Goal: Information Seeking & Learning: Learn about a topic

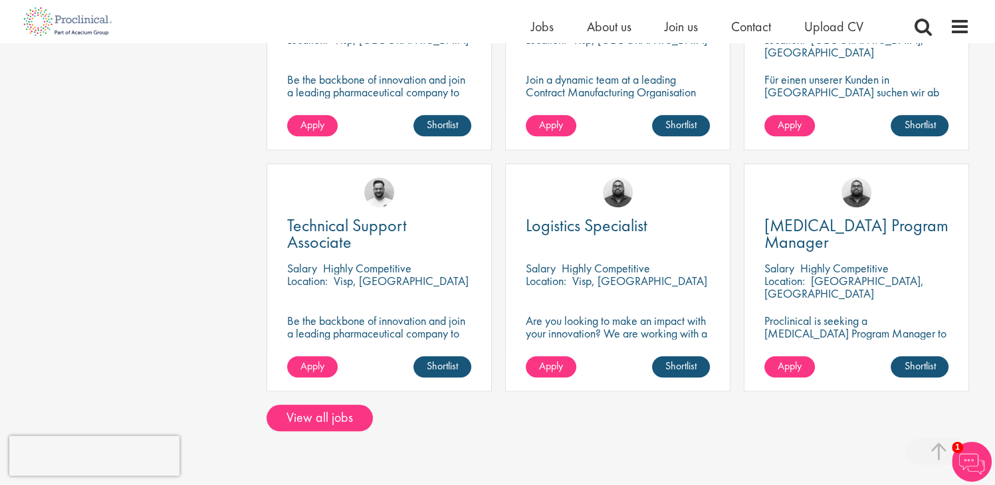
scroll to position [1063, 0]
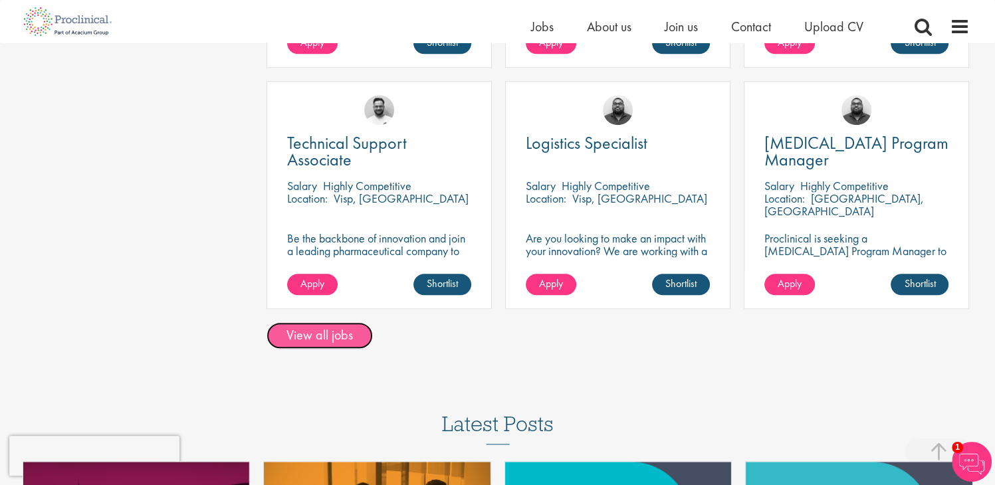
click at [340, 331] on link "View all jobs" at bounding box center [319, 335] width 106 height 27
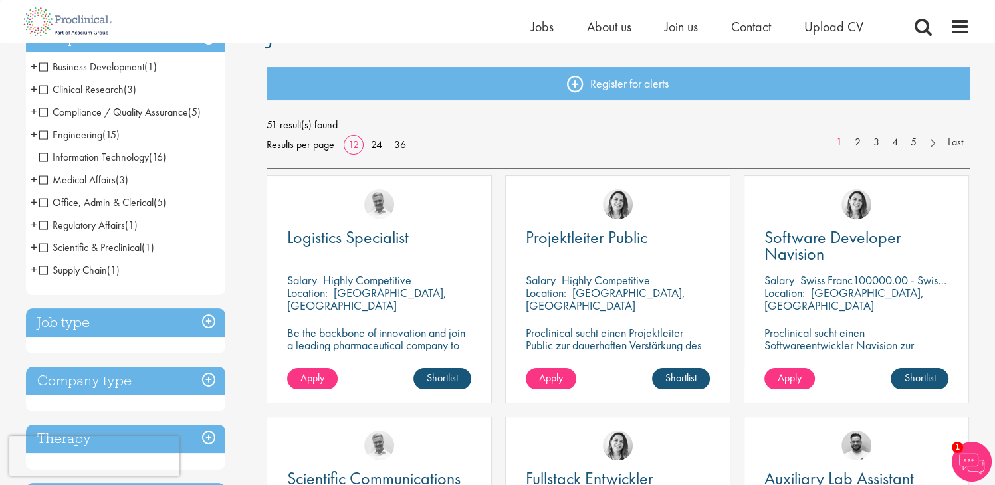
scroll to position [199, 0]
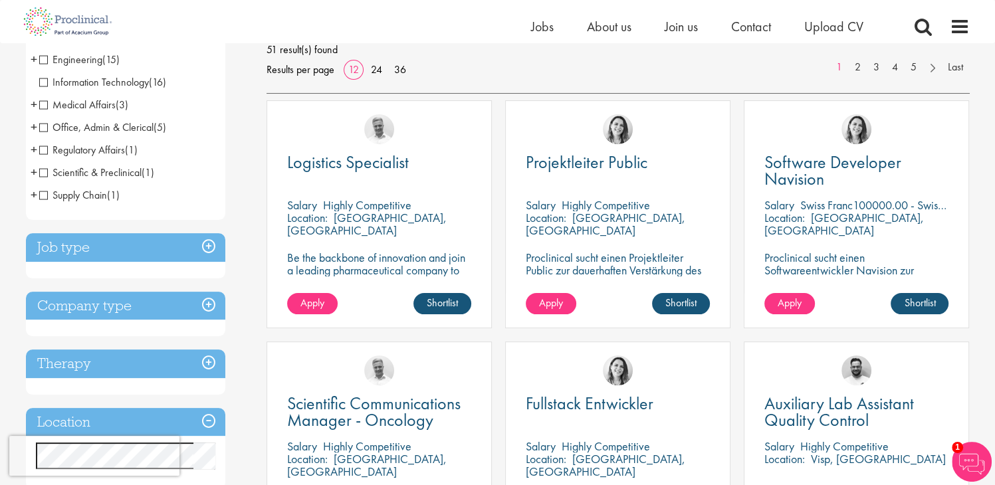
click at [195, 249] on h3 "Job type" at bounding box center [125, 247] width 199 height 29
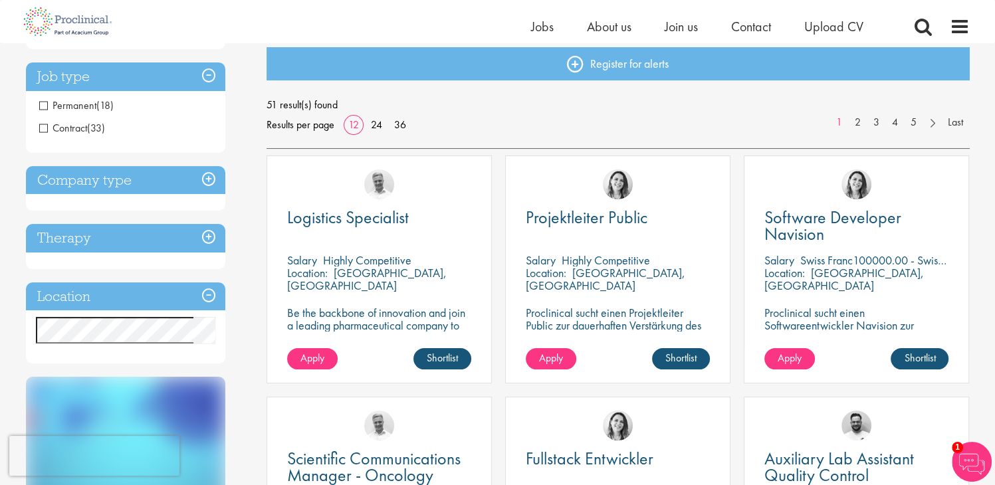
scroll to position [133, 0]
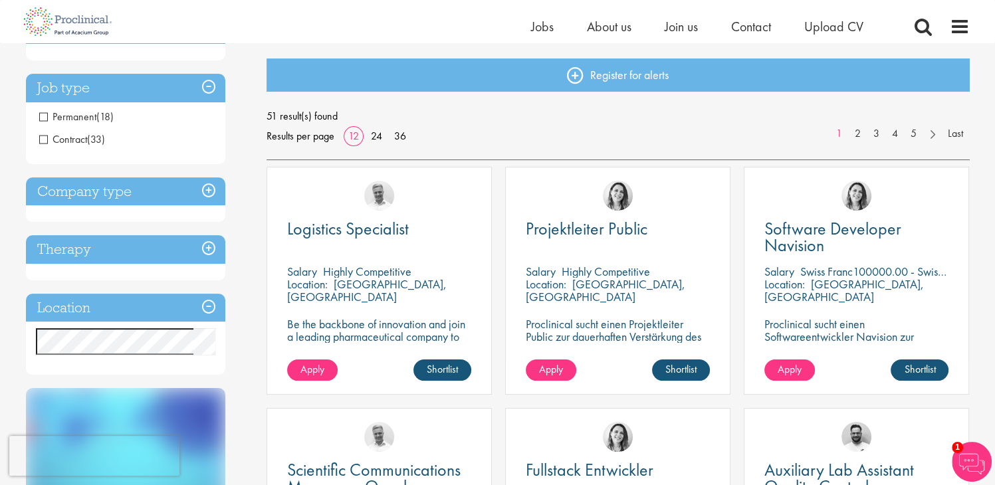
click at [193, 203] on h3 "Company type" at bounding box center [125, 191] width 199 height 29
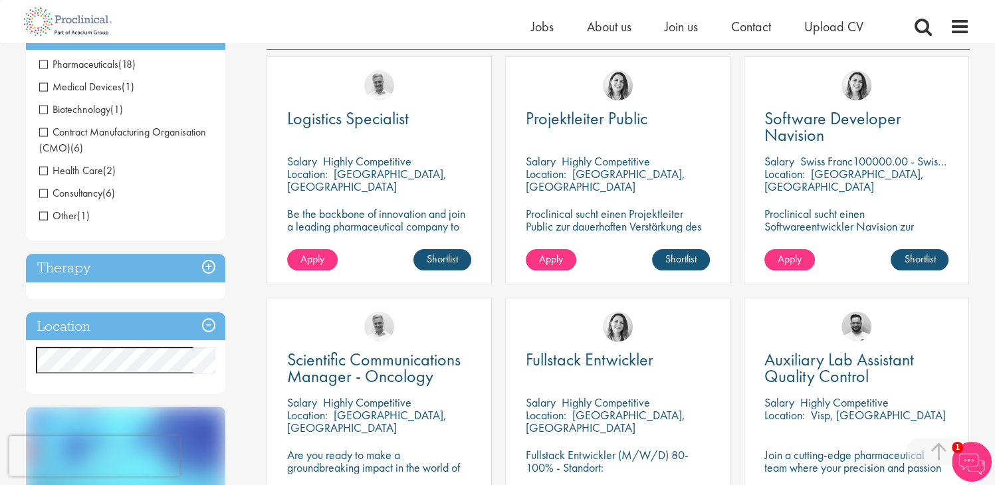
scroll to position [332, 0]
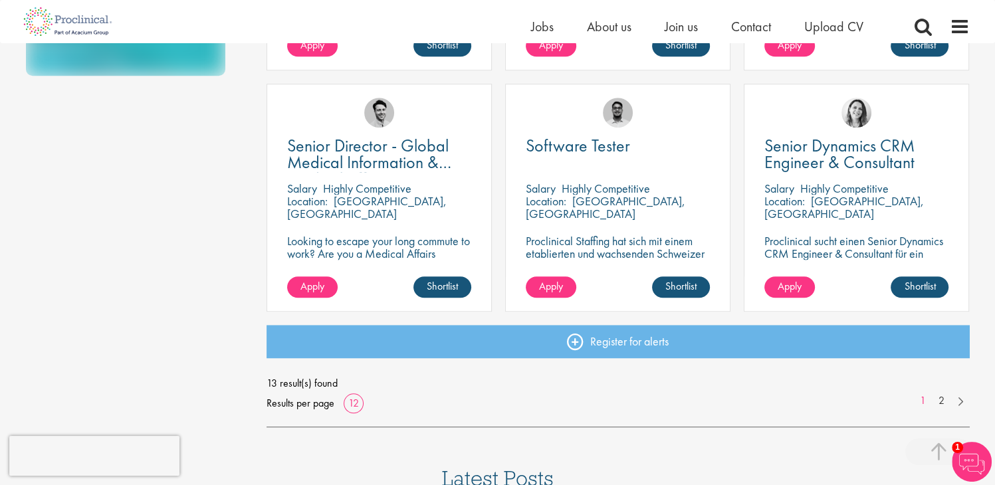
scroll to position [1063, 0]
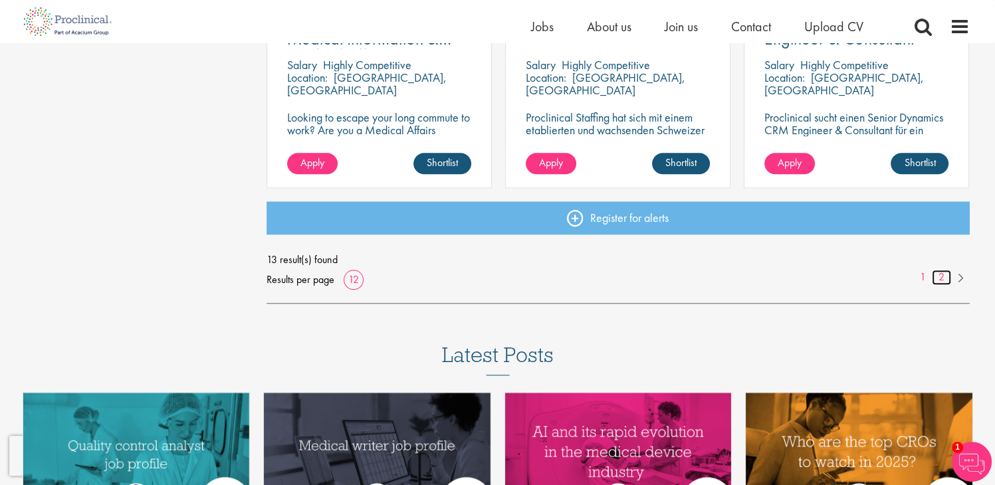
click at [938, 274] on link "2" at bounding box center [941, 277] width 19 height 15
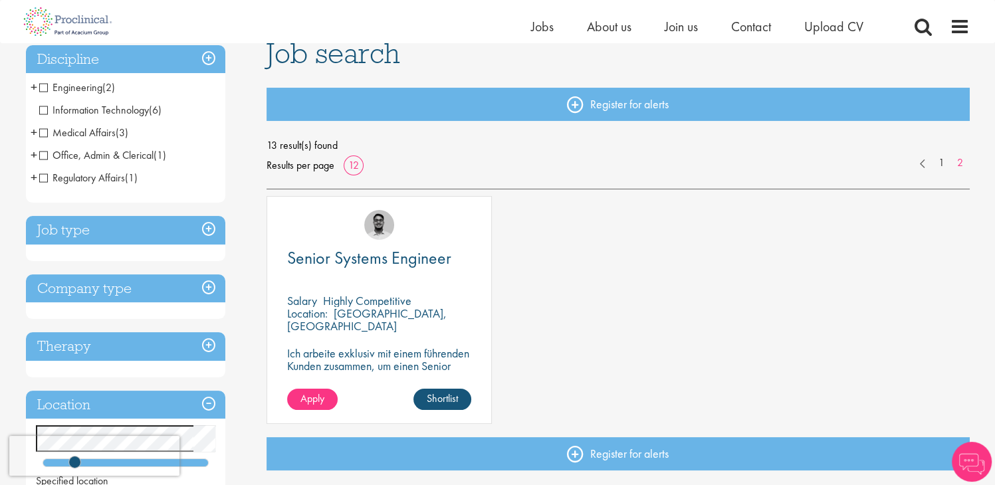
scroll to position [199, 0]
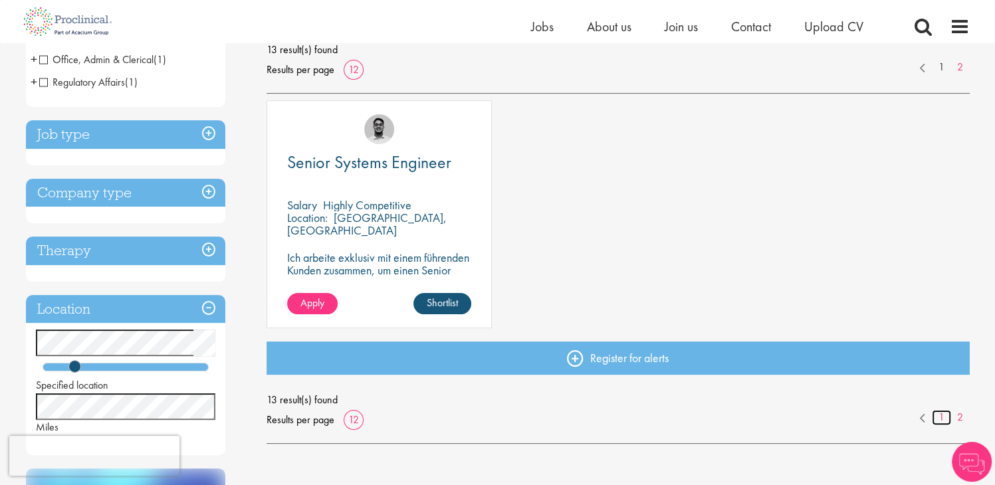
click at [944, 418] on link "1" at bounding box center [941, 417] width 19 height 15
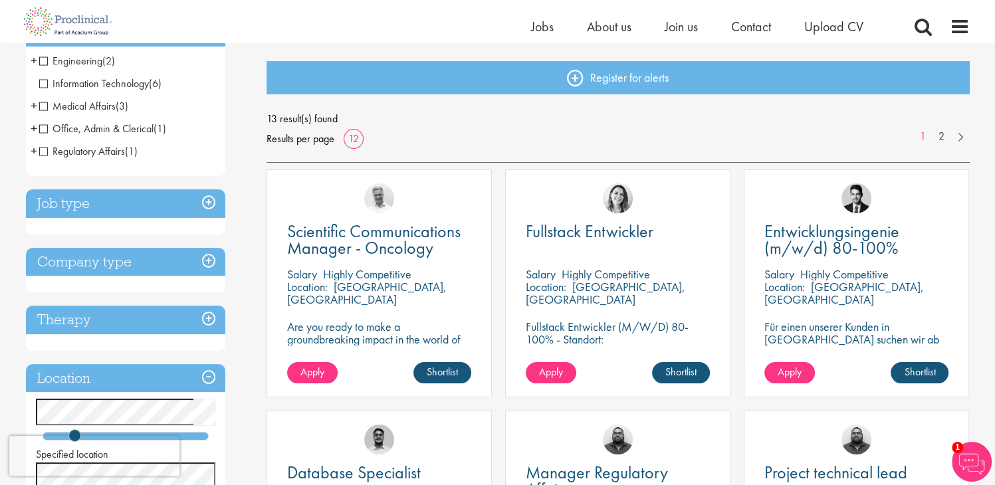
scroll to position [133, 0]
